Goal: Information Seeking & Learning: Learn about a topic

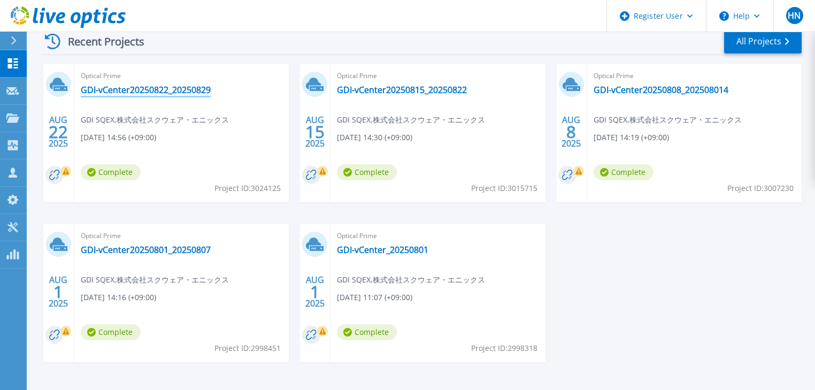
scroll to position [214, 0]
click at [140, 89] on link "GDI-vCenter20250822_20250829" at bounding box center [146, 89] width 130 height 11
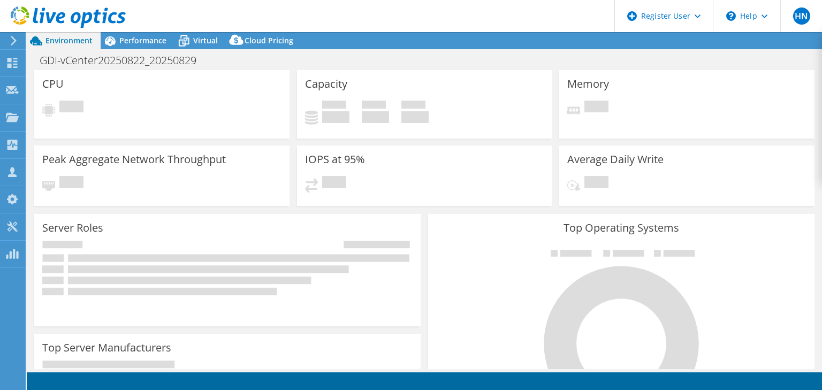
select select "USD"
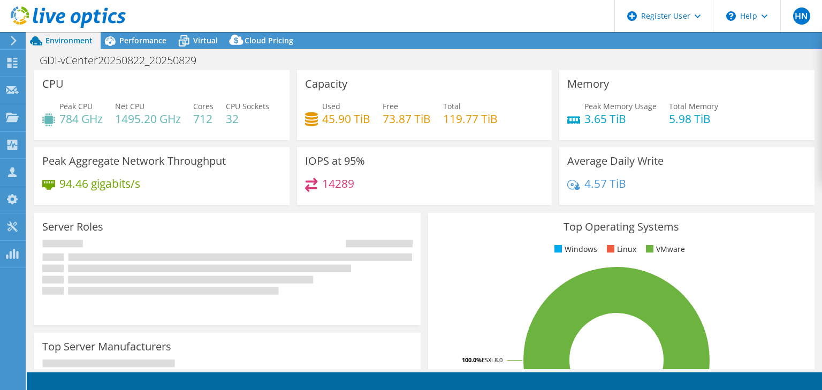
select select "[GEOGRAPHIC_DATA]"
select select "JPY"
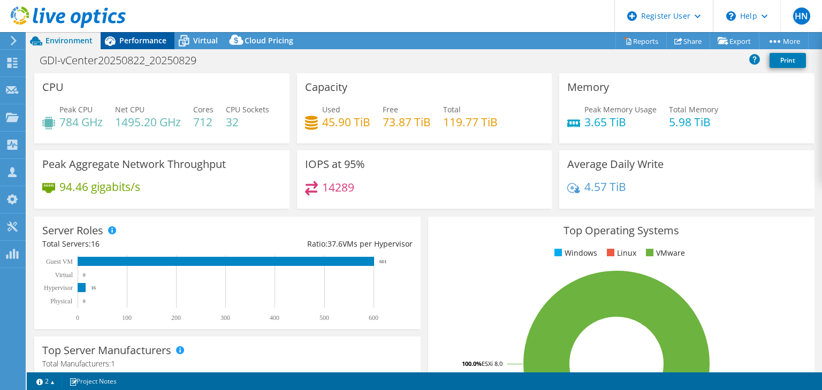
click at [127, 45] on span "Performance" at bounding box center [142, 40] width 47 height 10
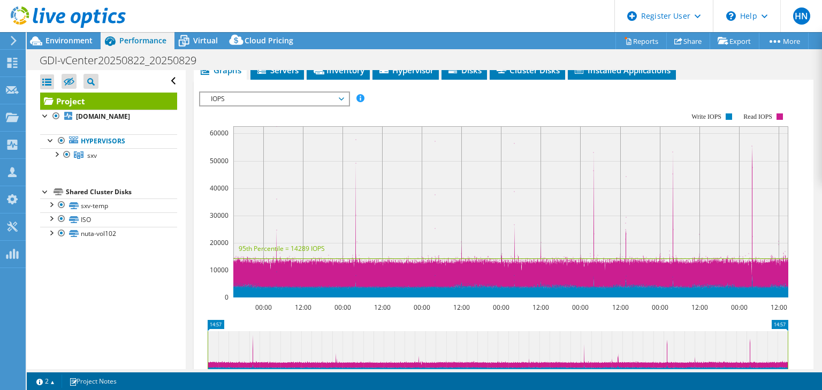
scroll to position [214, 0]
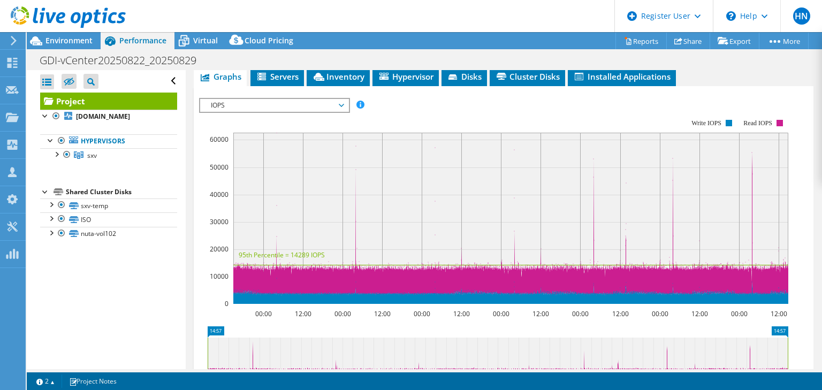
click at [347, 112] on span "IOPS" at bounding box center [274, 105] width 148 height 13
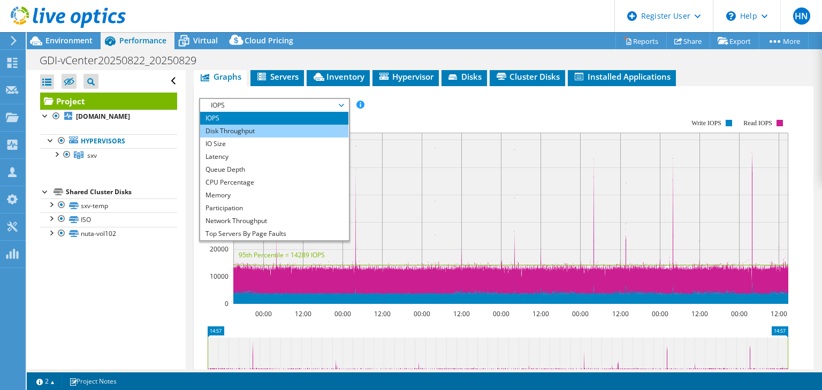
click at [304, 137] on li "Disk Throughput" at bounding box center [274, 131] width 148 height 13
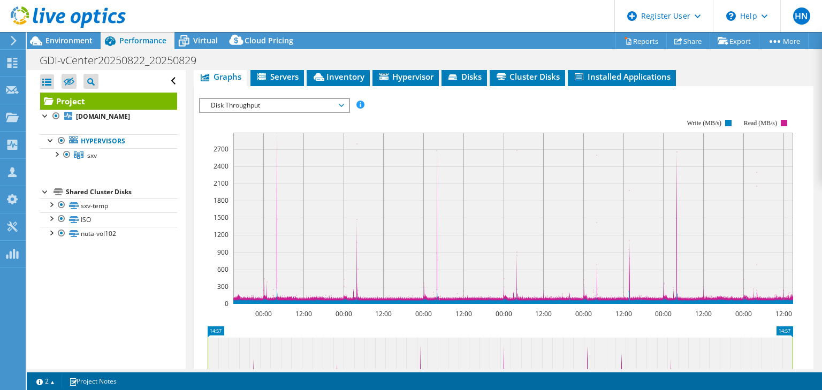
click at [339, 112] on span "Disk Throughput" at bounding box center [273, 105] width 137 height 13
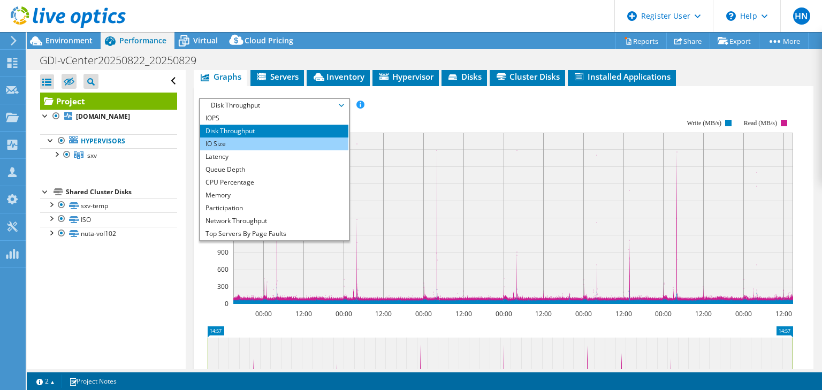
click at [264, 150] on li "IO Size" at bounding box center [274, 143] width 148 height 13
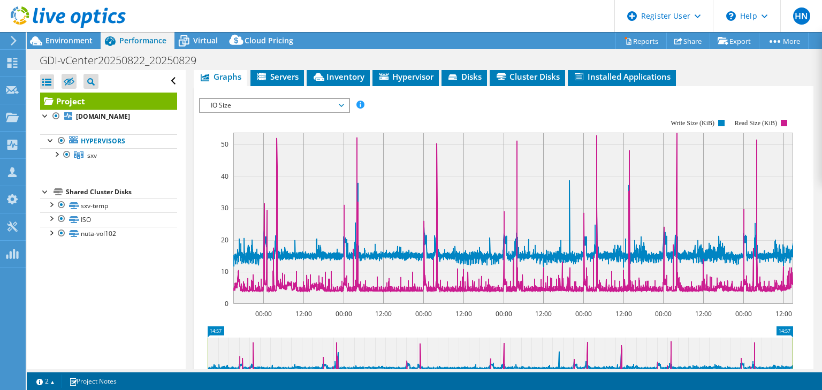
click at [341, 112] on span "IO Size" at bounding box center [273, 105] width 137 height 13
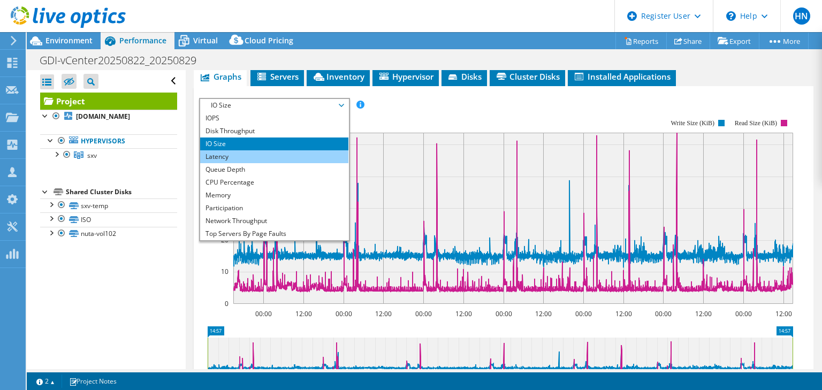
click at [309, 163] on li "Latency" at bounding box center [274, 156] width 148 height 13
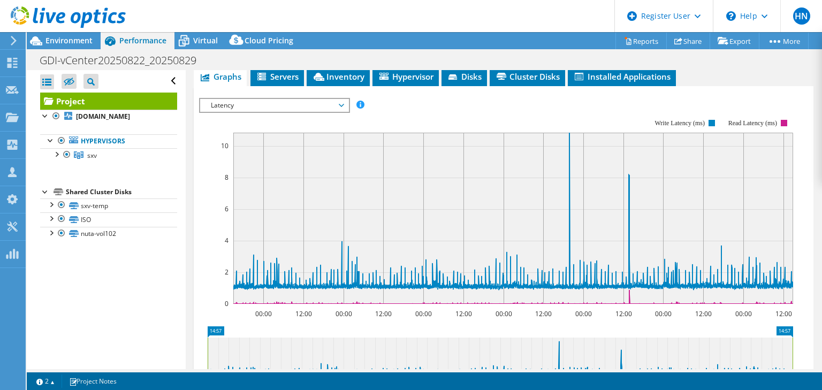
click at [341, 112] on span "Latency" at bounding box center [273, 105] width 137 height 13
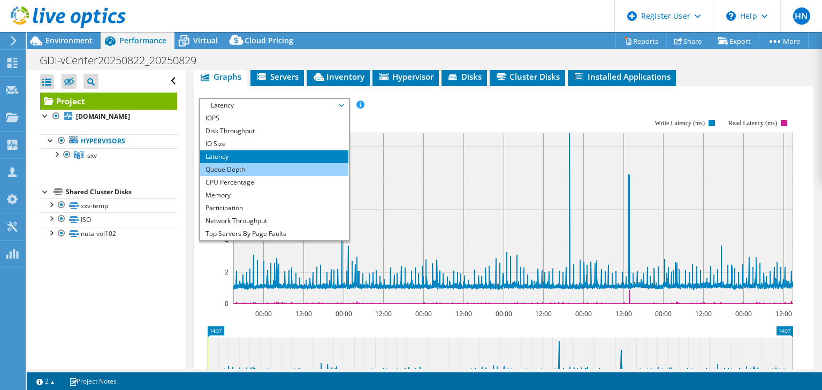
click at [321, 176] on li "Queue Depth" at bounding box center [274, 169] width 148 height 13
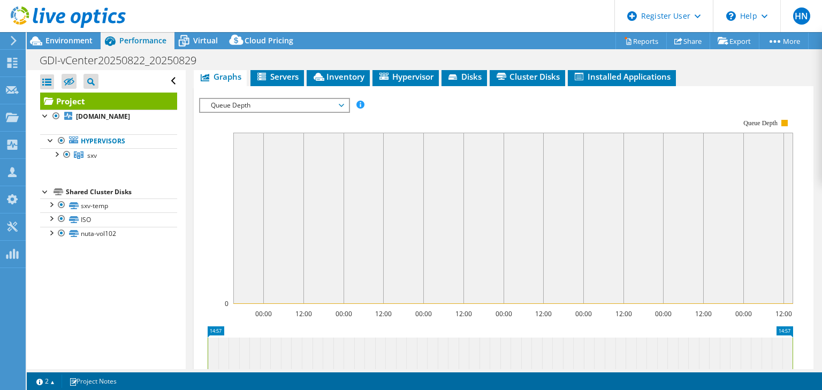
click at [344, 112] on span "Queue Depth" at bounding box center [274, 105] width 148 height 13
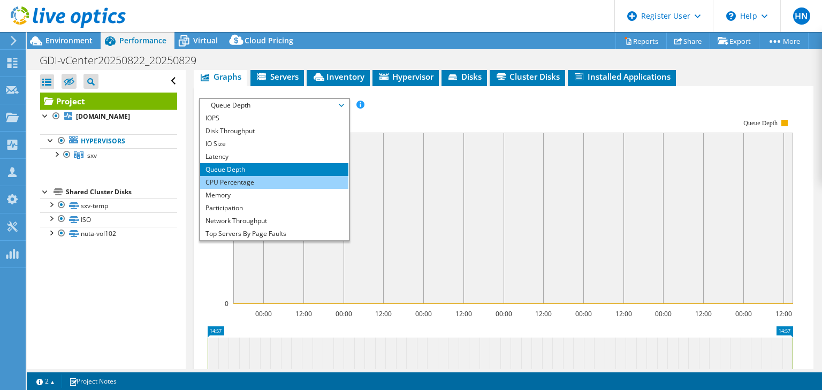
click at [332, 189] on li "CPU Percentage" at bounding box center [274, 182] width 148 height 13
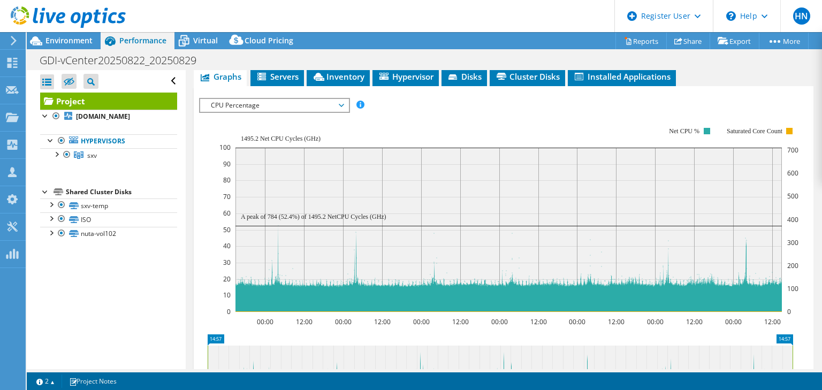
click at [321, 112] on span "CPU Percentage" at bounding box center [273, 105] width 137 height 13
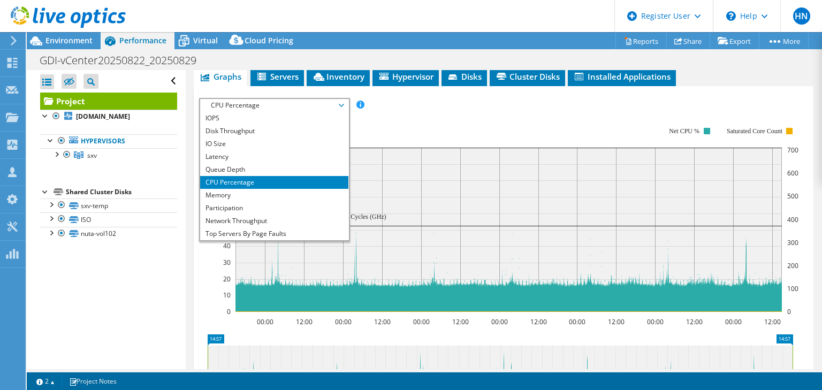
click at [411, 191] on rect at bounding box center [508, 230] width 546 height 164
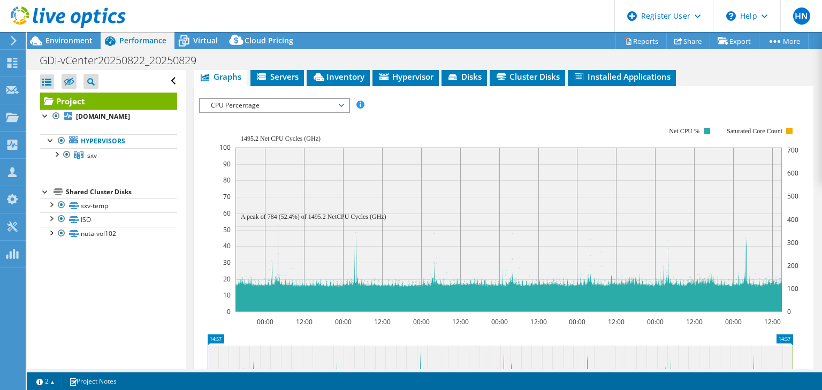
click at [321, 112] on span "CPU Percentage" at bounding box center [273, 105] width 137 height 13
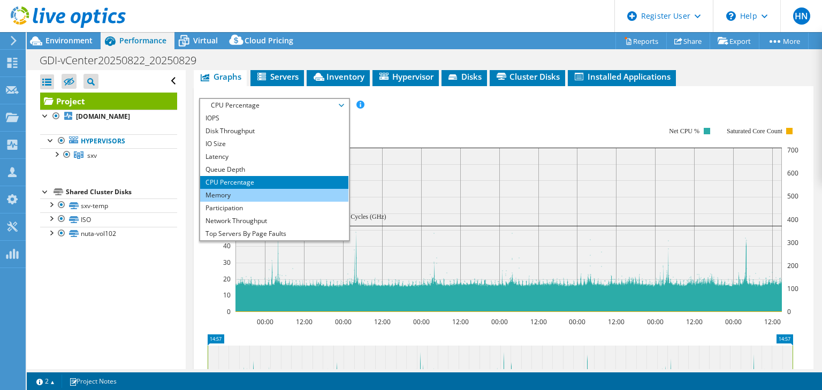
click at [284, 202] on li "Memory" at bounding box center [274, 195] width 148 height 13
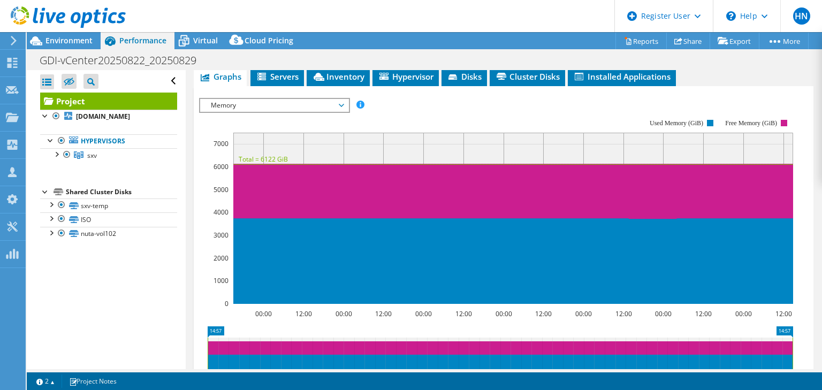
click at [62, 9] on icon at bounding box center [68, 17] width 115 height 22
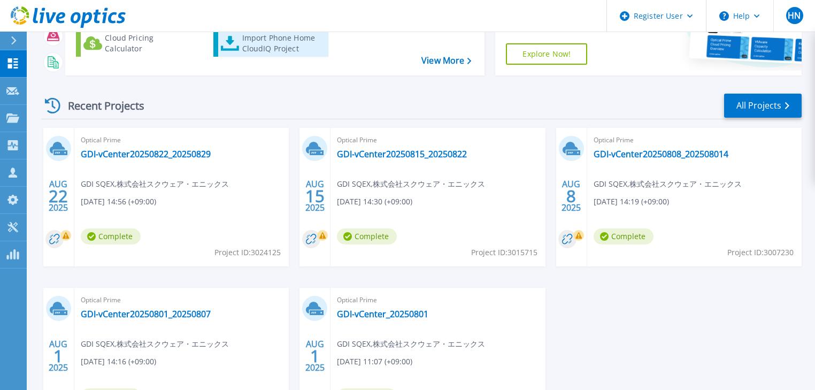
scroll to position [171, 0]
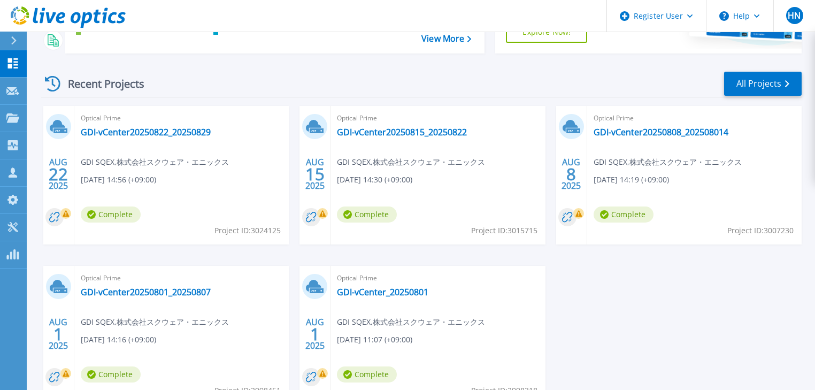
click at [43, 314] on div "[DATE] Optical Prime GDI-vCenter20250822_20250829 GDI SQEX , 株式会社スクウェア・エニックス [D…" at bounding box center [417, 266] width 769 height 320
click at [185, 290] on link "GDI-vCenter20250801_20250807" at bounding box center [146, 292] width 130 height 11
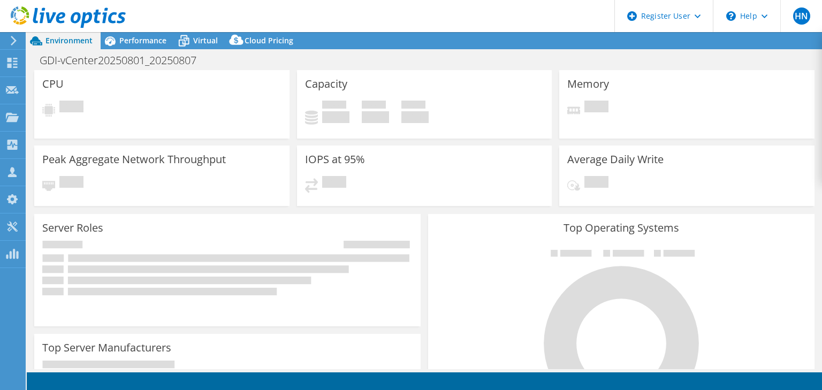
select select "[GEOGRAPHIC_DATA]"
select select "JPY"
